Goal: Task Accomplishment & Management: Manage account settings

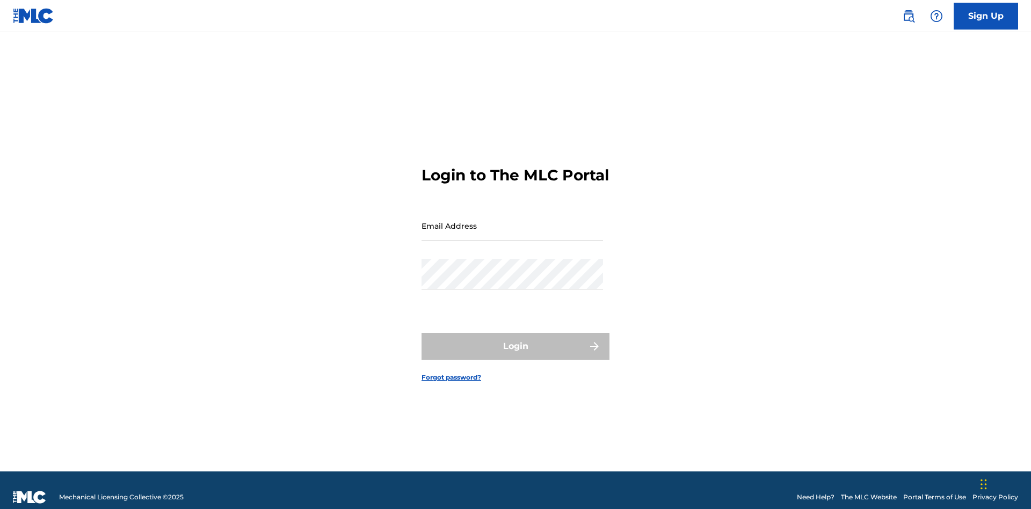
scroll to position [14, 0]
click at [452, 373] on link "Forgot password?" at bounding box center [452, 378] width 60 height 10
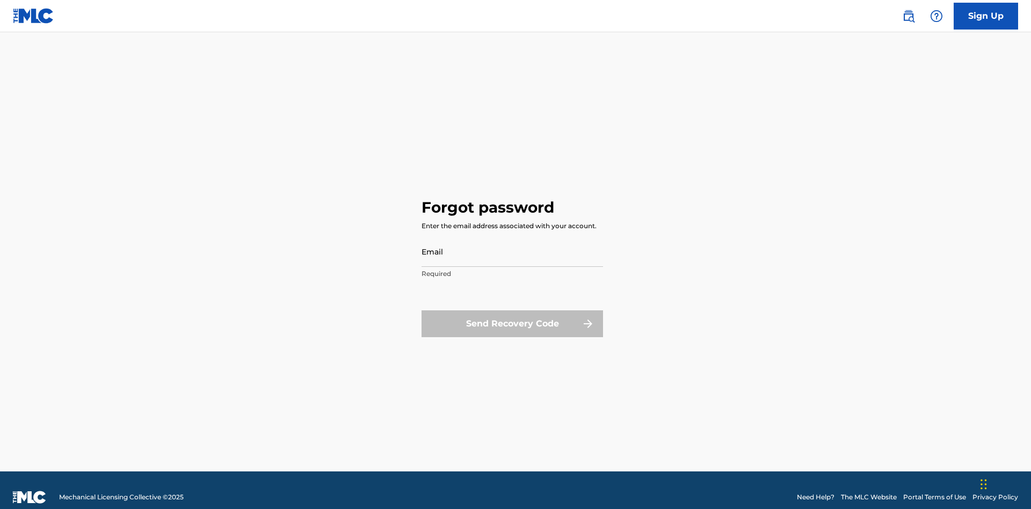
scroll to position [14, 0]
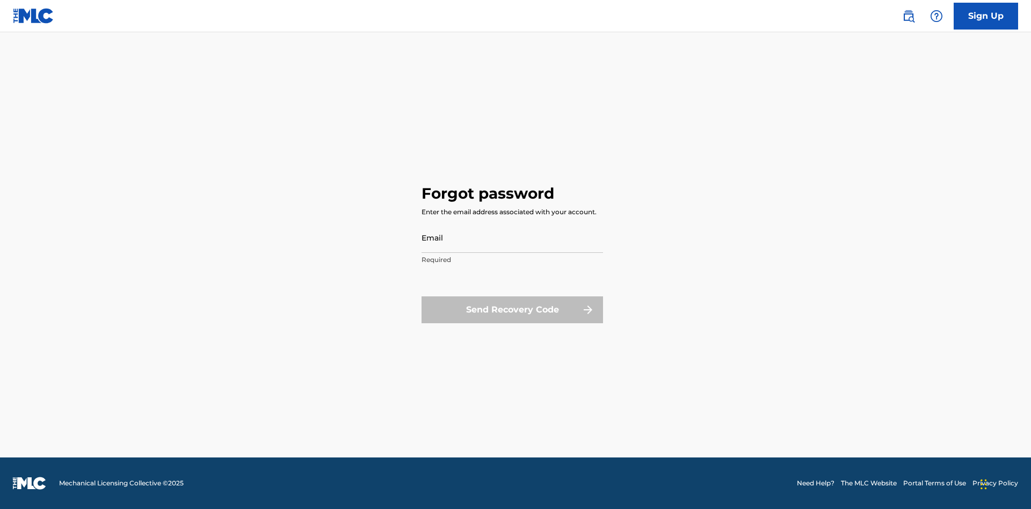
click at [512, 237] on input "Email" at bounding box center [513, 237] width 182 height 31
type input "[EMAIL_ADDRESS][DOMAIN_NAME]"
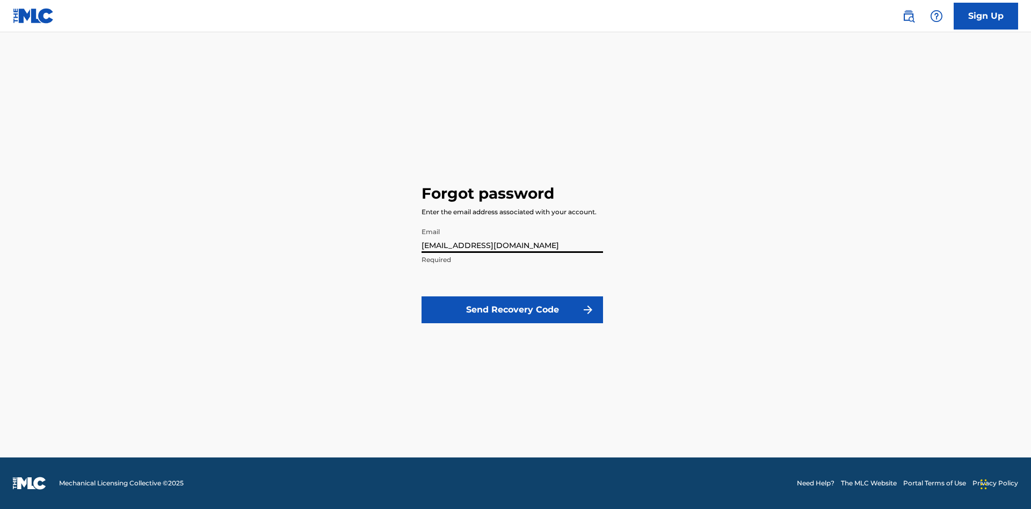
click at [512, 309] on button "Send Recovery Code" at bounding box center [513, 309] width 182 height 27
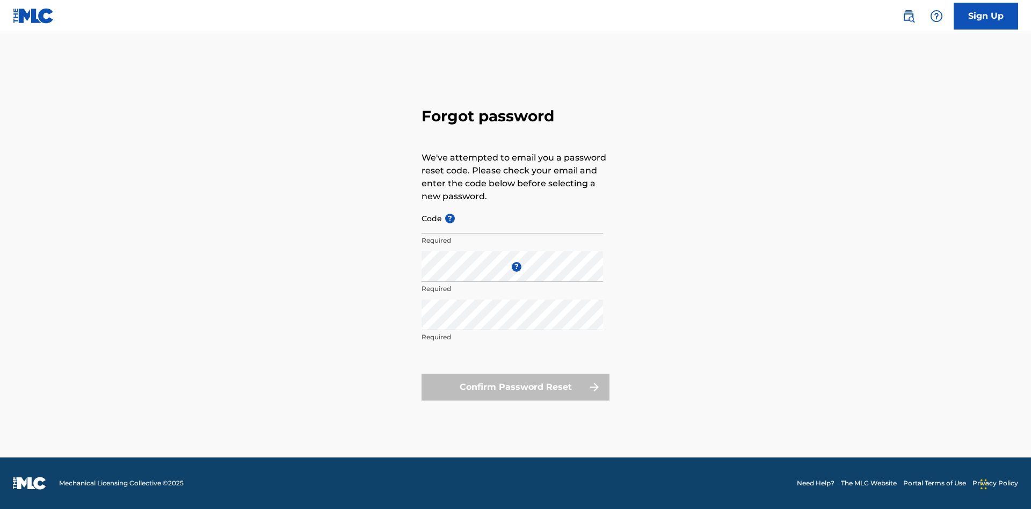
click at [512, 218] on input "Code ?" at bounding box center [513, 218] width 182 height 31
type input "FP_ffeaf9f07ab35fa6667a1943161a"
